Goal: Navigation & Orientation: Understand site structure

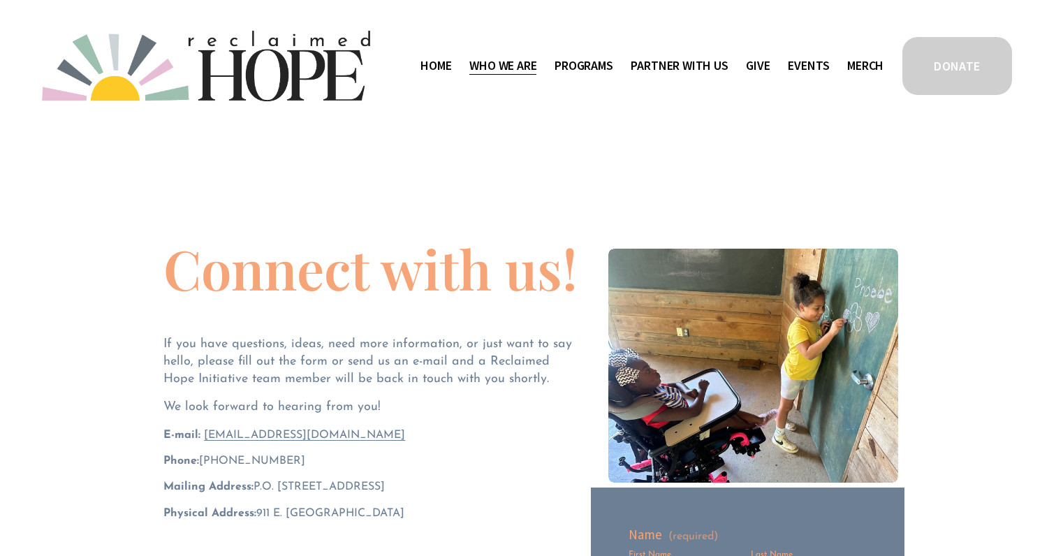
click at [433, 64] on link "Home" at bounding box center [436, 65] width 31 height 22
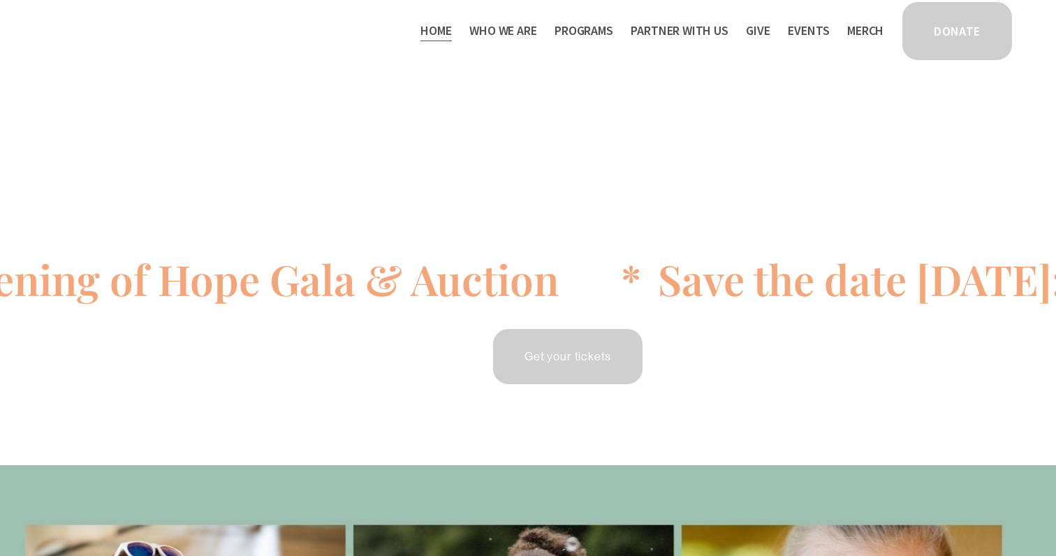
scroll to position [1, 0]
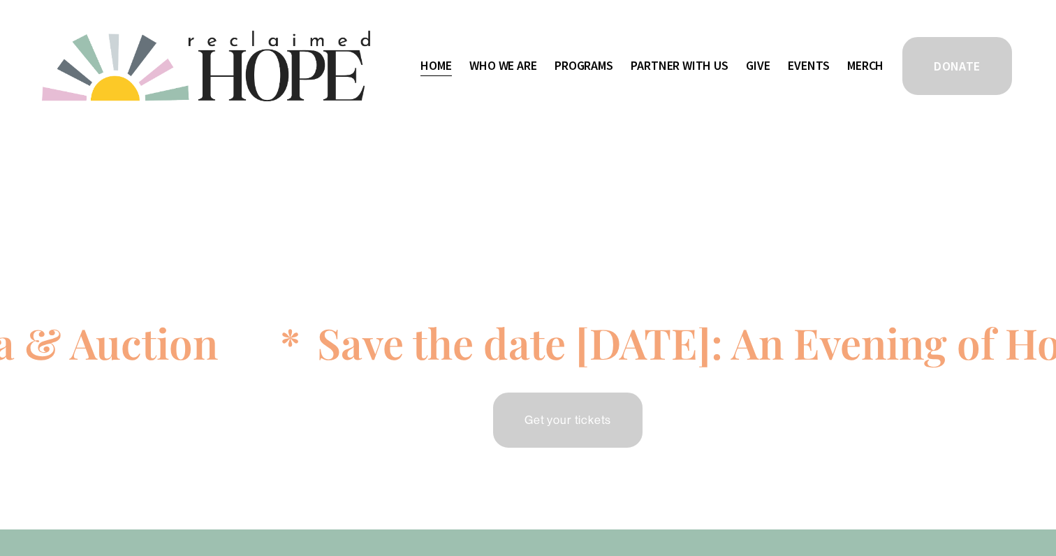
click at [0, 0] on span "Thrive Support Groups" at bounding box center [0, 0] width 0 height 0
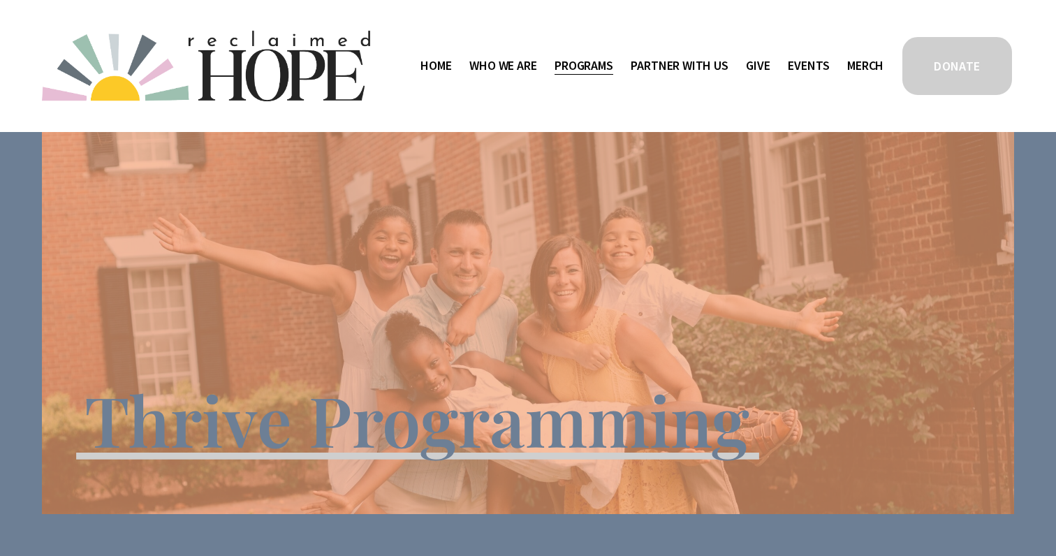
click at [802, 2] on div "Skip to Content Home Who We Are" at bounding box center [528, 66] width 1056 height 132
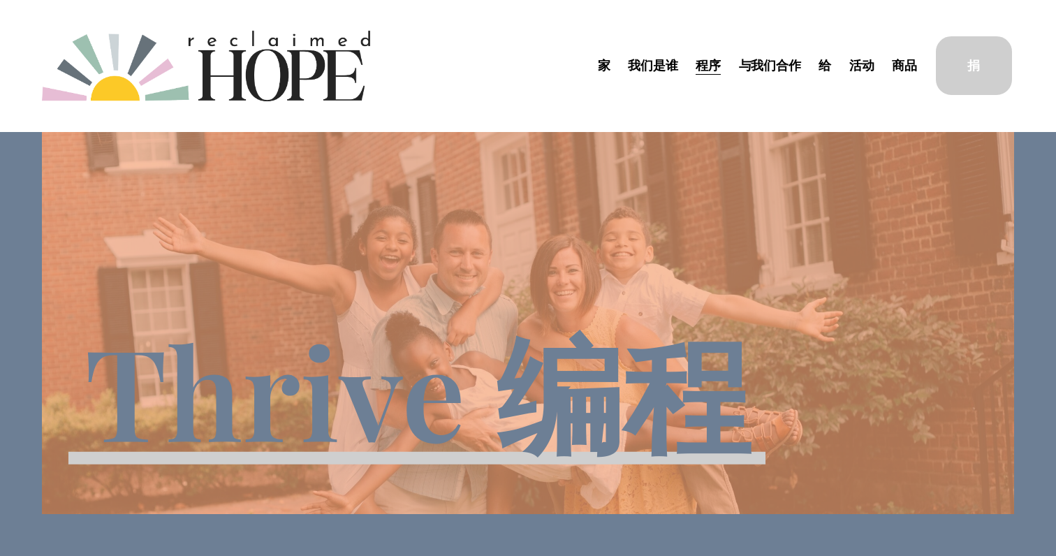
click at [582, 119] on div "跳至内容 家 我们是谁" at bounding box center [528, 66] width 1056 height 132
click at [0, 0] on font "希望营" at bounding box center [0, 0] width 0 height 0
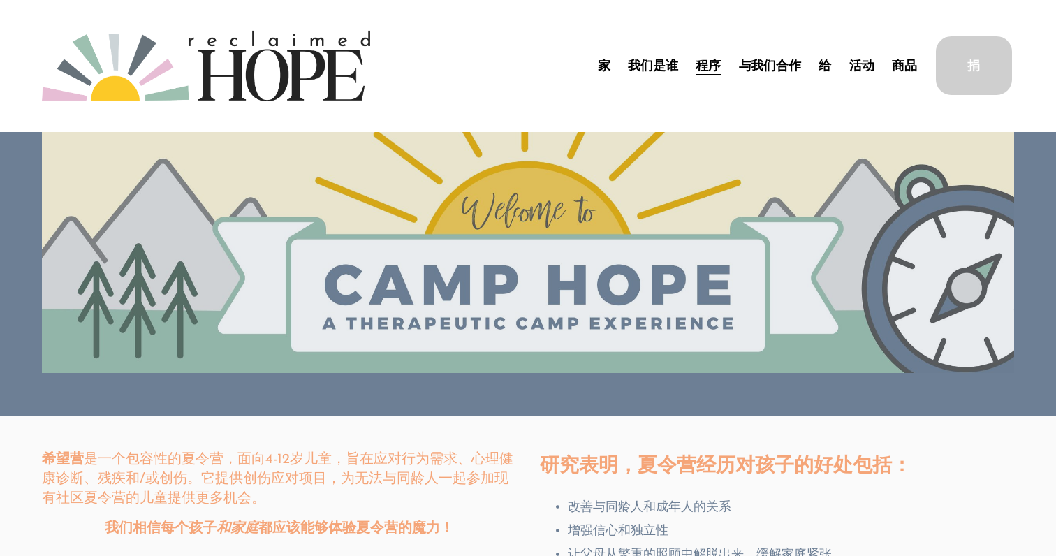
click at [0, 0] on font "项目合作伙伴" at bounding box center [0, 0] width 0 height 0
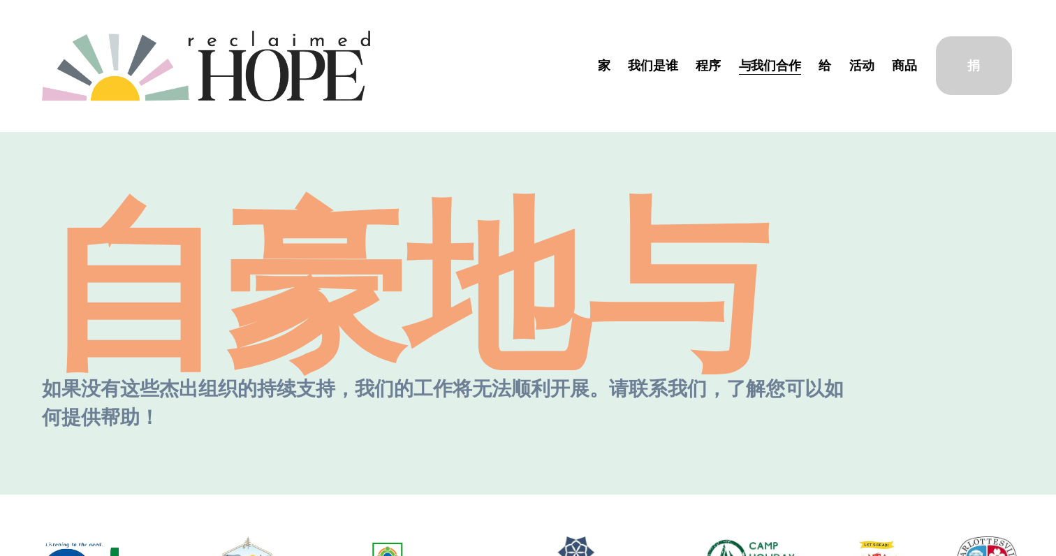
click at [0, 0] on font "任务伙伴" at bounding box center [0, 0] width 0 height 0
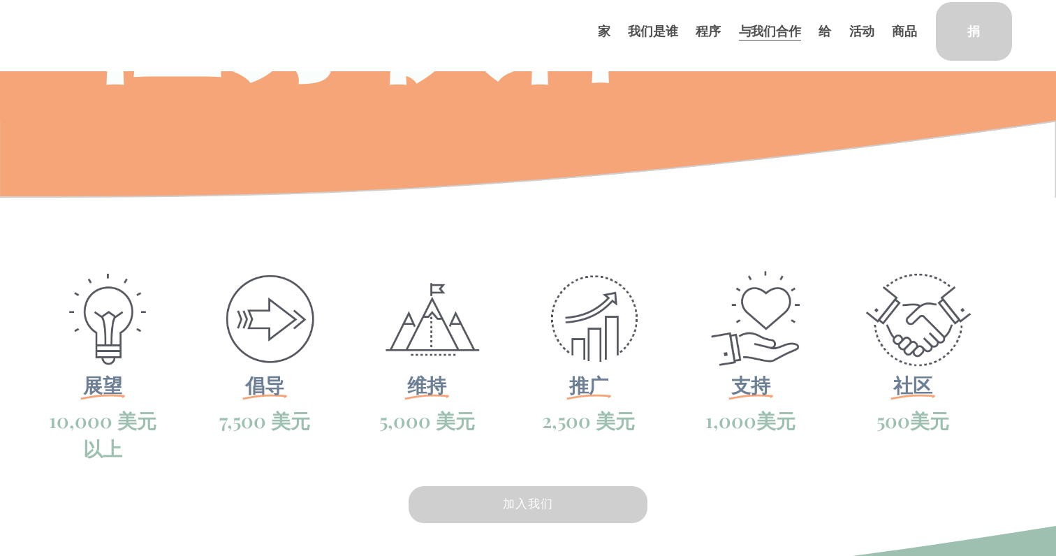
scroll to position [217, 0]
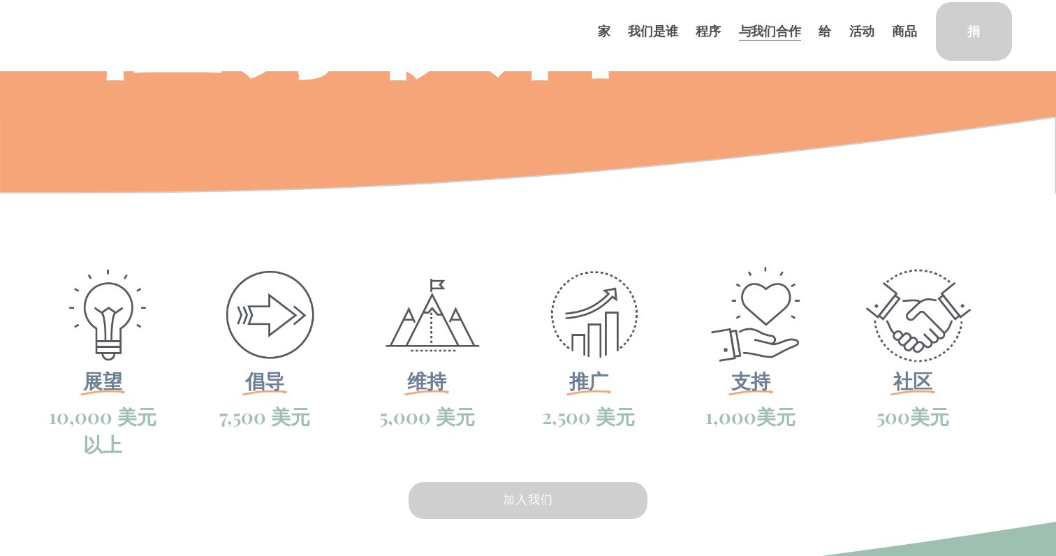
click at [0, 0] on font "与我们合作" at bounding box center [0, 0] width 0 height 0
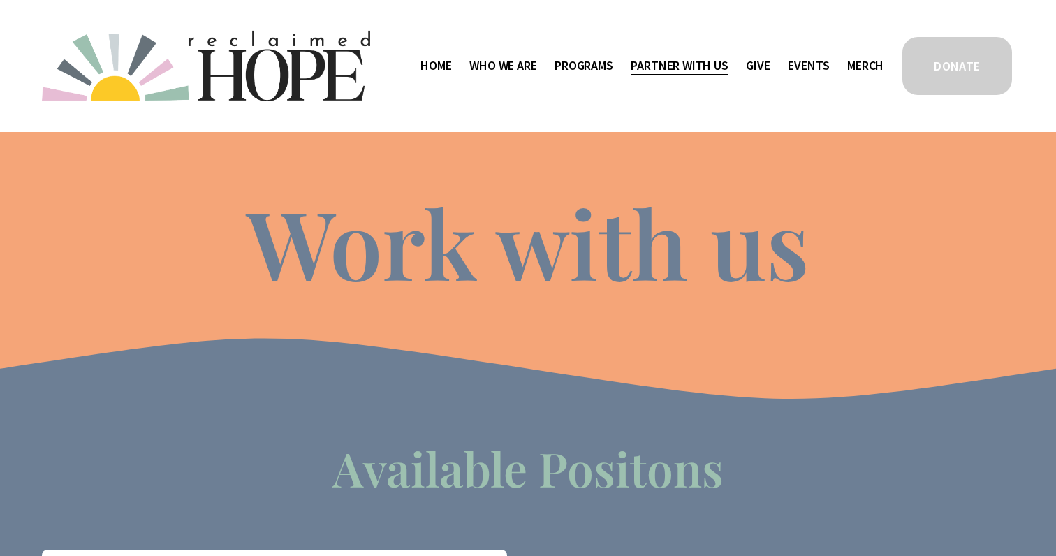
click at [737, 131] on div "Skip to Content Home Who We Are" at bounding box center [528, 66] width 1056 height 132
click at [761, 66] on link "Give" at bounding box center [758, 65] width 24 height 22
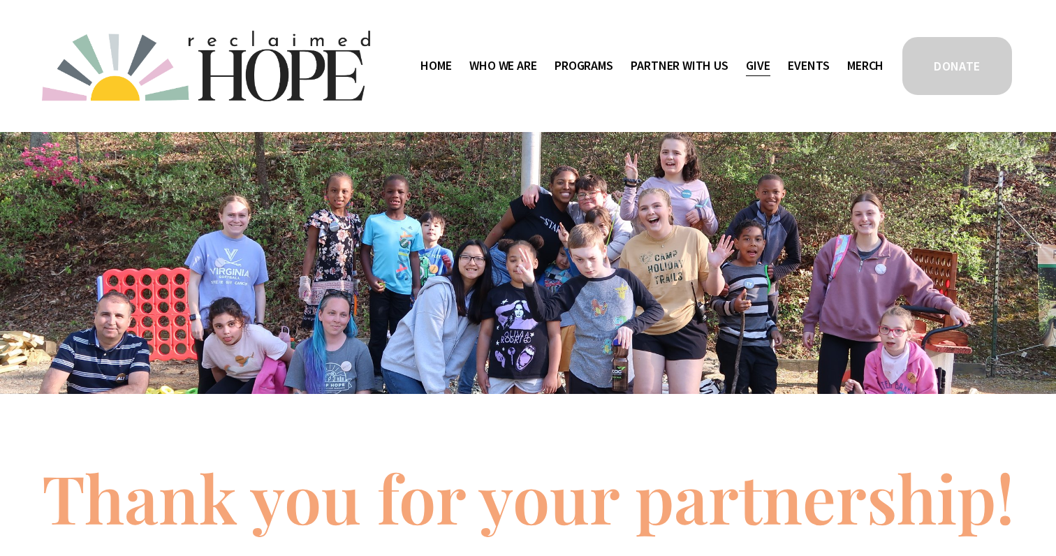
click at [512, 66] on span "Who We Are" at bounding box center [502, 66] width 67 height 20
